Goal: Task Accomplishment & Management: Complete application form

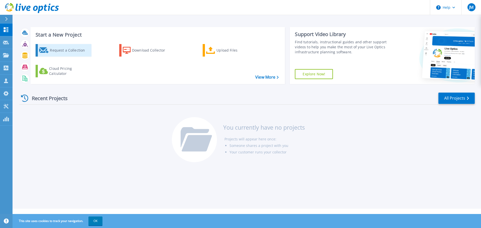
click at [52, 52] on div "Request a Collection" at bounding box center [70, 50] width 40 height 10
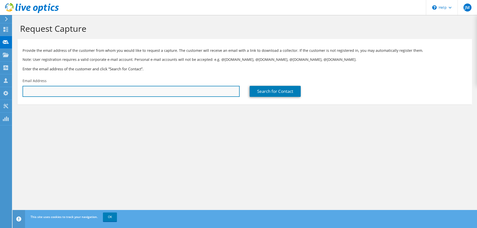
click at [135, 90] on input "text" at bounding box center [131, 91] width 217 height 11
paste input "[PERSON_NAME][EMAIL_ADDRESS][PERSON_NAME][DOMAIN_NAME]"
type input "[PERSON_NAME][EMAIL_ADDRESS][PERSON_NAME][DOMAIN_NAME]"
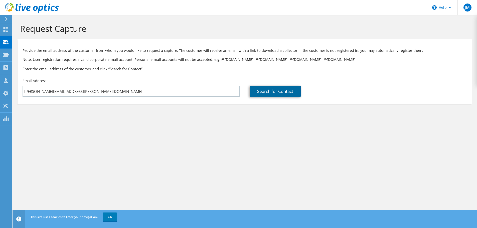
click at [268, 95] on link "Search for Contact" at bounding box center [275, 91] width 51 height 11
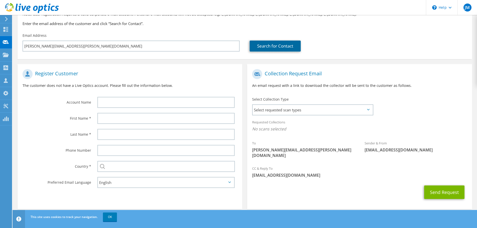
scroll to position [46, 0]
click at [301, 111] on span "Select requested scan types" at bounding box center [313, 109] width 120 height 10
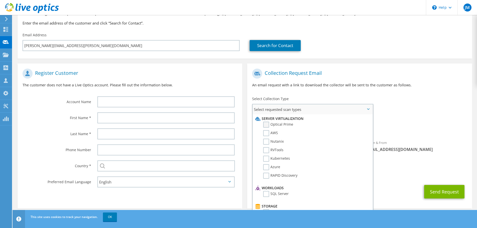
click at [290, 125] on label "Optical Prime" at bounding box center [278, 125] width 30 height 6
click at [0, 0] on input "Optical Prime" at bounding box center [0, 0] width 0 height 0
click at [244, 104] on div "Register Customer The customer does not have a Live Optics account. Please fill…" at bounding box center [130, 138] width 230 height 149
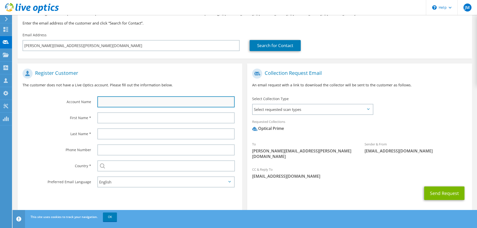
click at [127, 100] on input "text" at bounding box center [165, 101] width 137 height 11
paste input "[US_STATE][GEOGRAPHIC_DATA]"
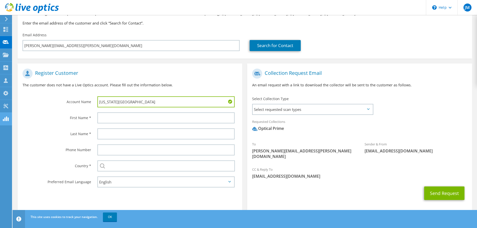
type input "[US_STATE][GEOGRAPHIC_DATA]"
click at [111, 112] on div at bounding box center [167, 118] width 150 height 16
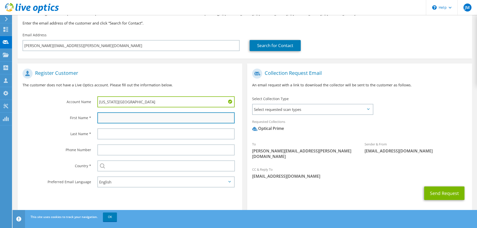
click at [110, 121] on input "text" at bounding box center [165, 118] width 137 height 11
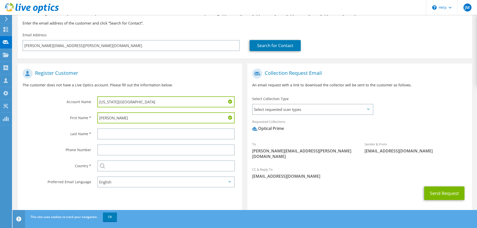
type input "[PERSON_NAME]"
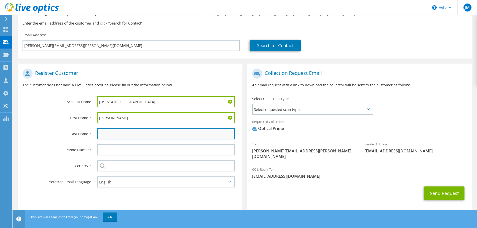
click at [110, 132] on input "text" at bounding box center [165, 134] width 137 height 11
paste input "[PERSON_NAME]"
type input "[PERSON_NAME]"
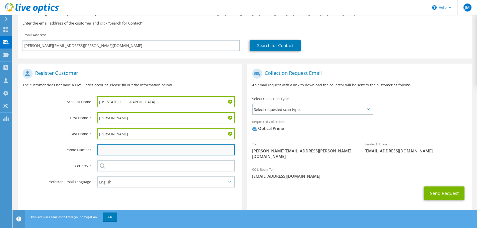
click at [116, 153] on input "text" at bounding box center [165, 150] width 137 height 11
click at [107, 149] on input "text" at bounding box center [165, 150] width 137 height 11
paste input "[PHONE_NUMBER]"
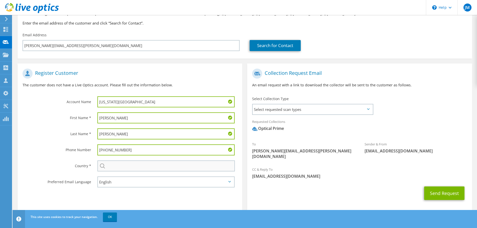
type input "[PHONE_NUMBER]"
click at [127, 167] on input "text" at bounding box center [166, 166] width 138 height 11
type input "[GEOGRAPHIC_DATA]"
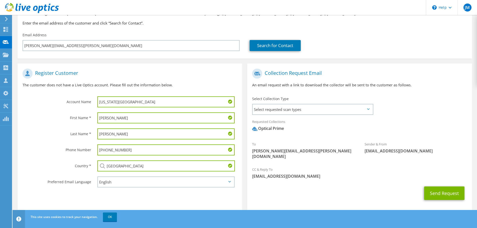
click at [148, 198] on section "Register Customer The customer does not have a Live Optics account. Please fill…" at bounding box center [130, 137] width 225 height 147
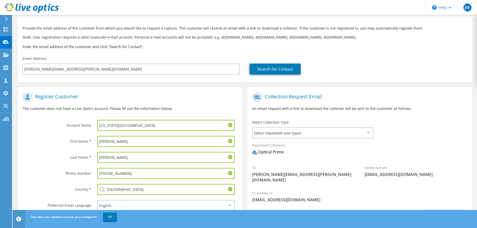
scroll to position [47, 0]
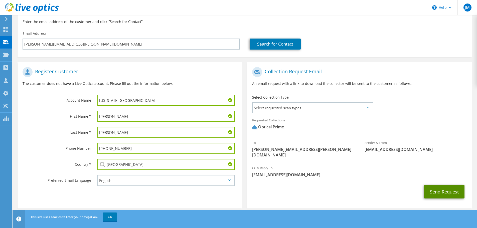
click at [443, 185] on button "Send Request" at bounding box center [444, 192] width 40 height 14
